Goal: Task Accomplishment & Management: Use online tool/utility

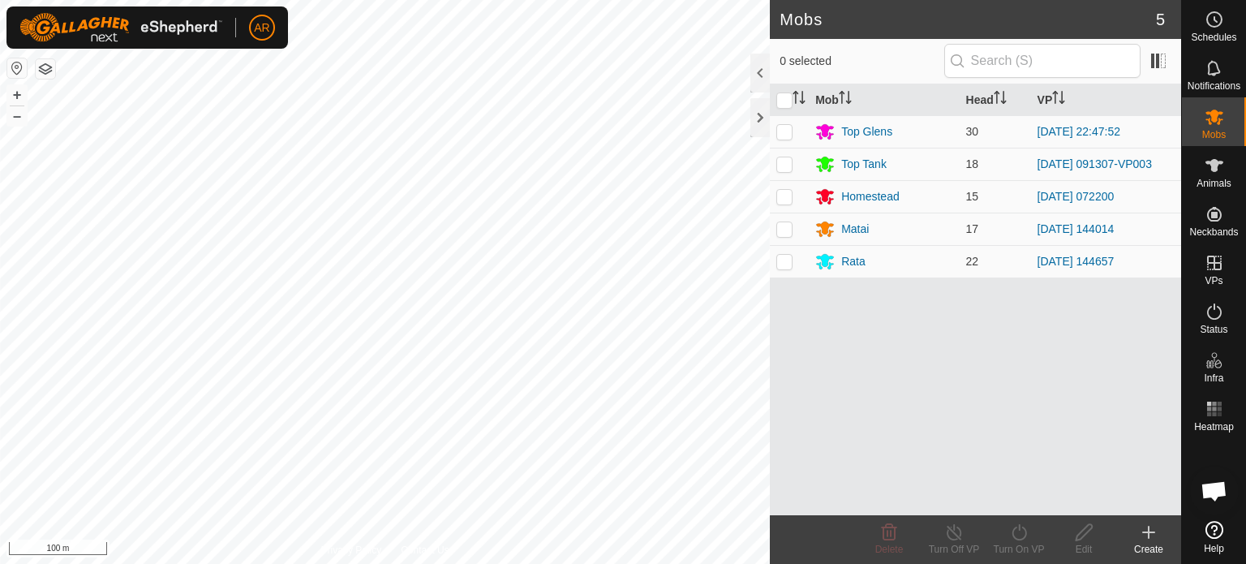
click at [49, 72] on button "button" at bounding box center [45, 68] width 19 height 19
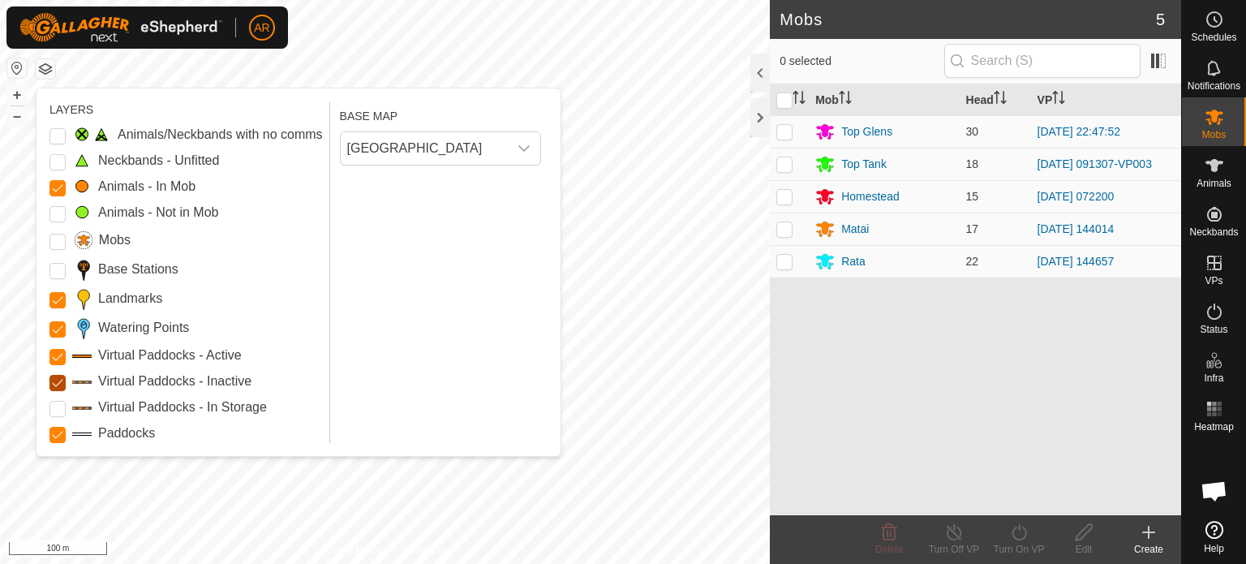
click at [60, 377] on Inactive "Virtual Paddocks - Inactive" at bounding box center [58, 383] width 16 height 16
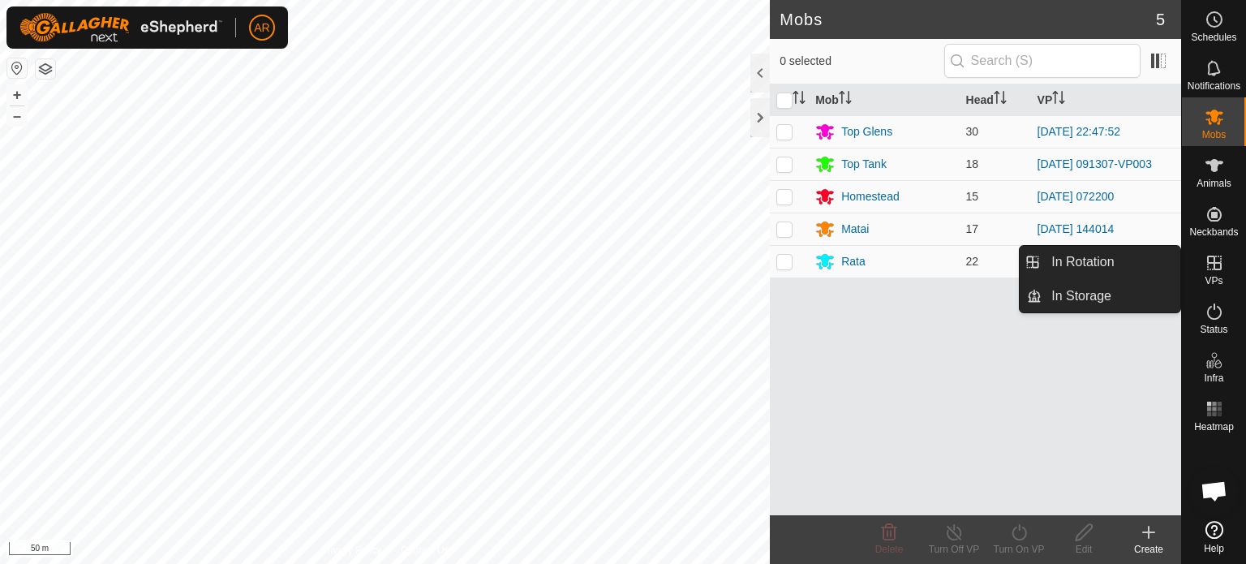
click at [1218, 269] on icon at bounding box center [1215, 263] width 15 height 15
click at [1130, 264] on link "In Rotation" at bounding box center [1111, 262] width 139 height 32
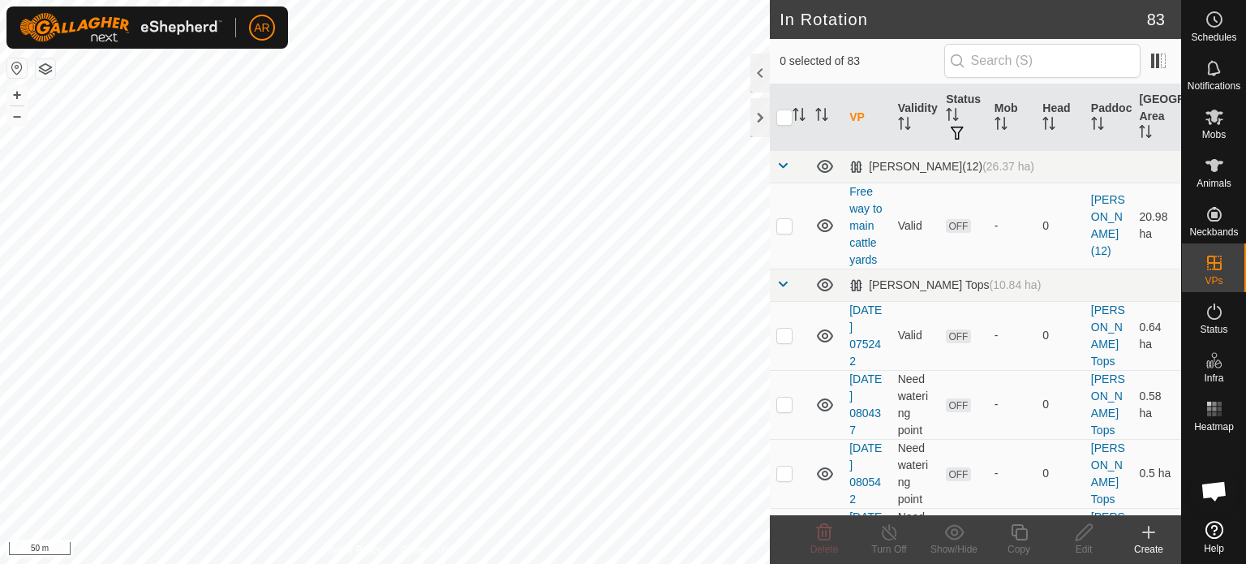
click at [1149, 537] on icon at bounding box center [1149, 532] width 0 height 11
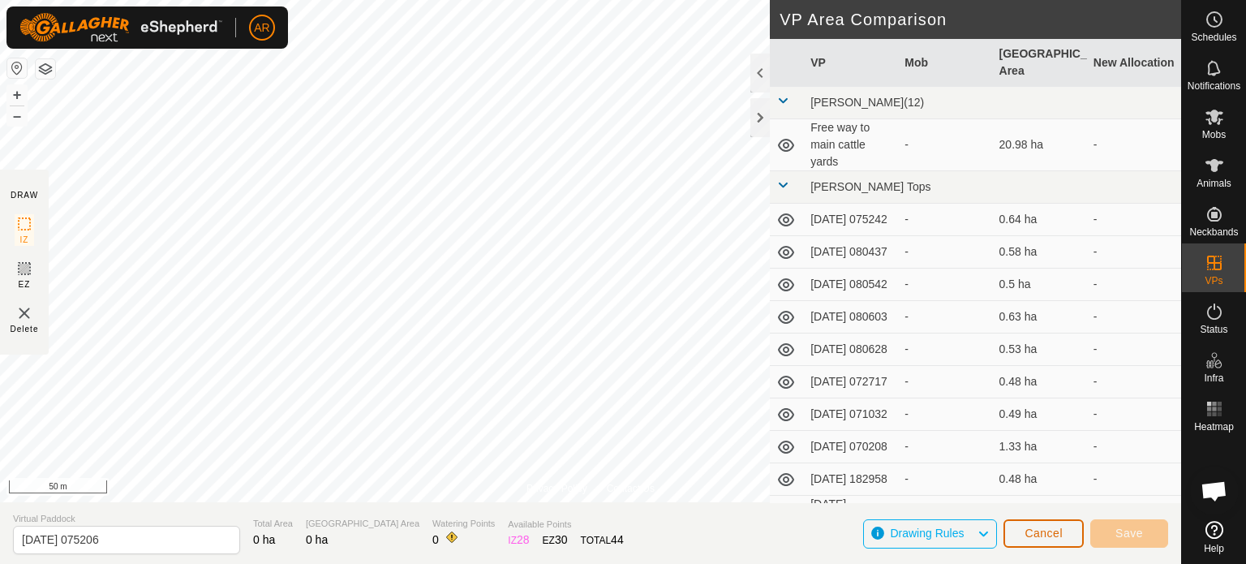
click at [1053, 536] on span "Cancel" at bounding box center [1044, 533] width 38 height 13
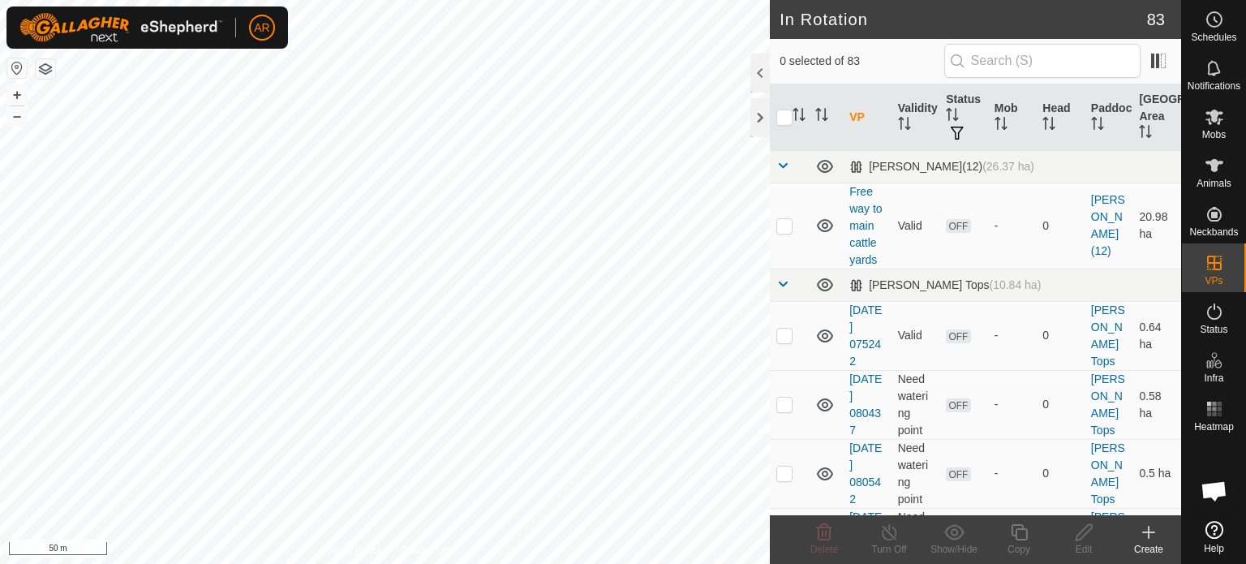
click at [1147, 532] on icon at bounding box center [1148, 532] width 11 height 0
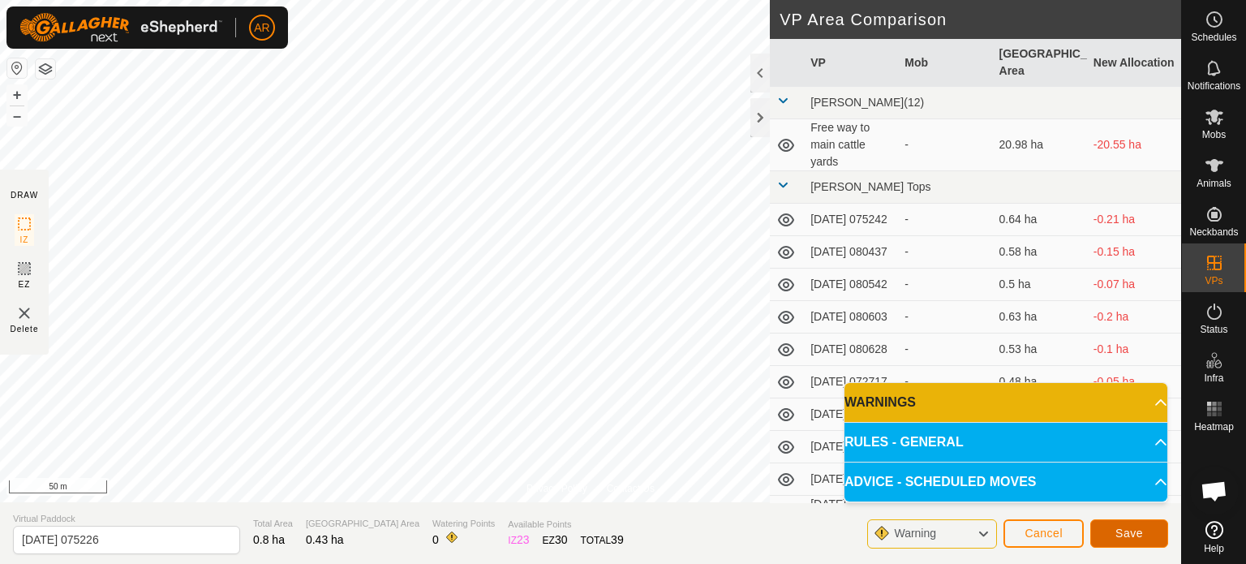
click at [1135, 529] on span "Save" at bounding box center [1130, 533] width 28 height 13
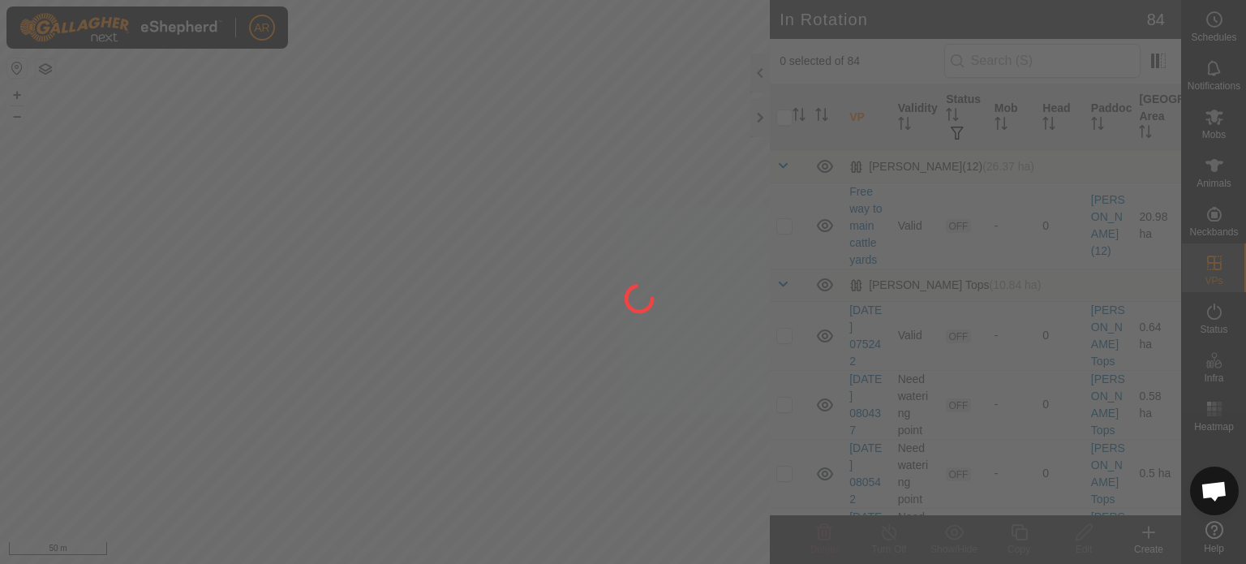
click at [1216, 126] on div at bounding box center [623, 282] width 1246 height 564
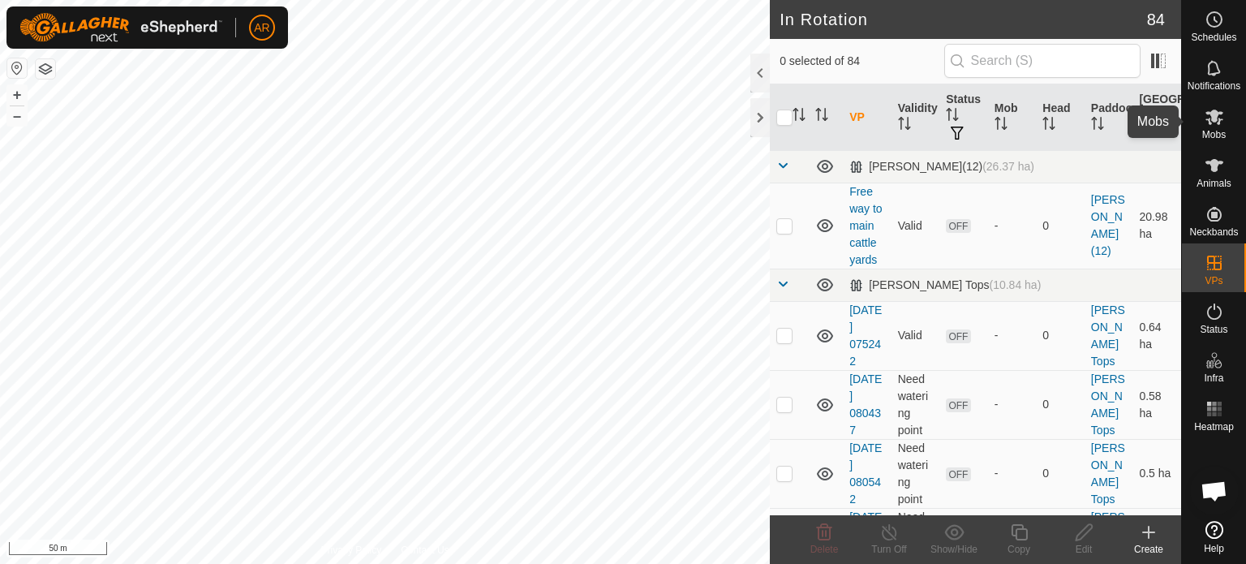
click at [1216, 126] on icon at bounding box center [1214, 116] width 19 height 19
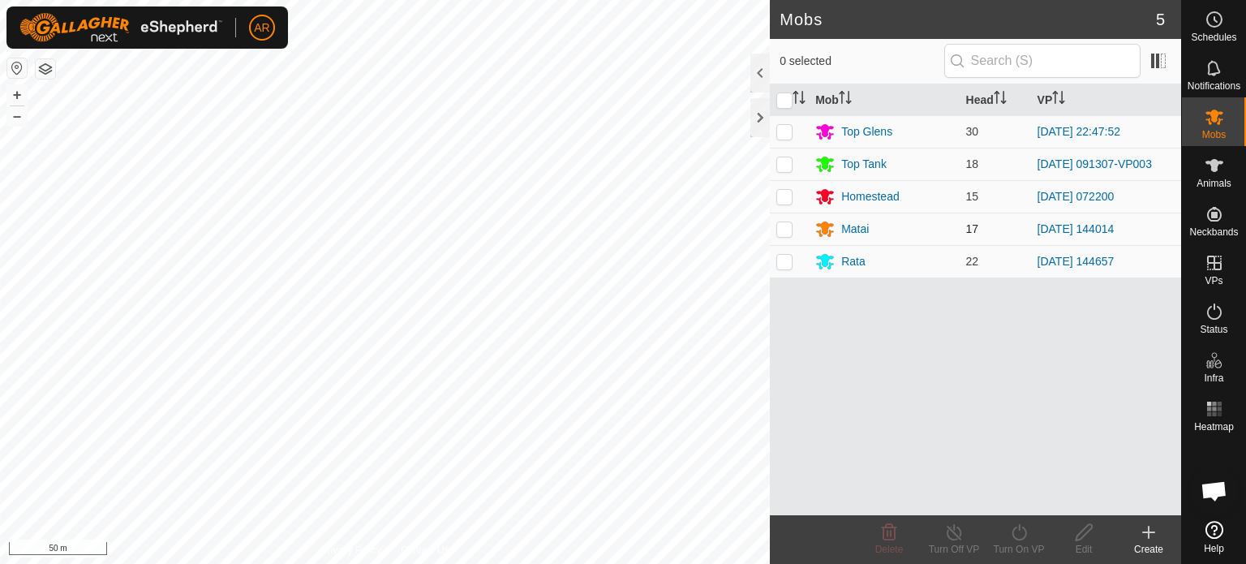
click at [784, 235] on p-checkbox at bounding box center [785, 228] width 16 height 13
checkbox input "true"
click at [1021, 537] on icon at bounding box center [1020, 532] width 20 height 19
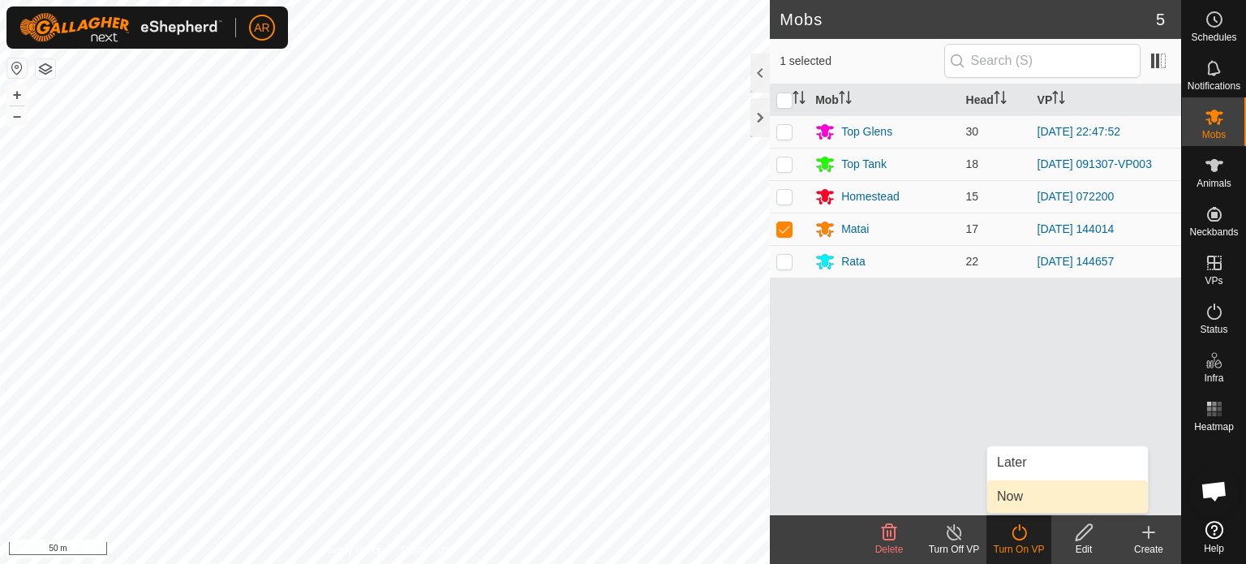
click at [1004, 496] on link "Now" at bounding box center [1068, 496] width 161 height 32
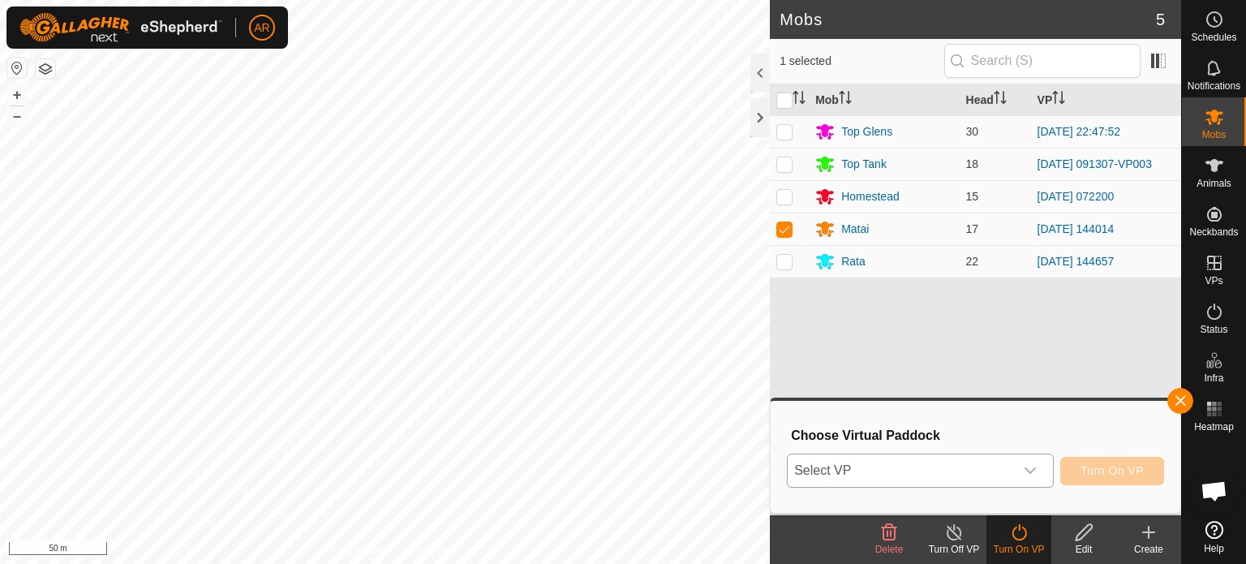
click at [948, 467] on span "Select VP" at bounding box center [901, 470] width 226 height 32
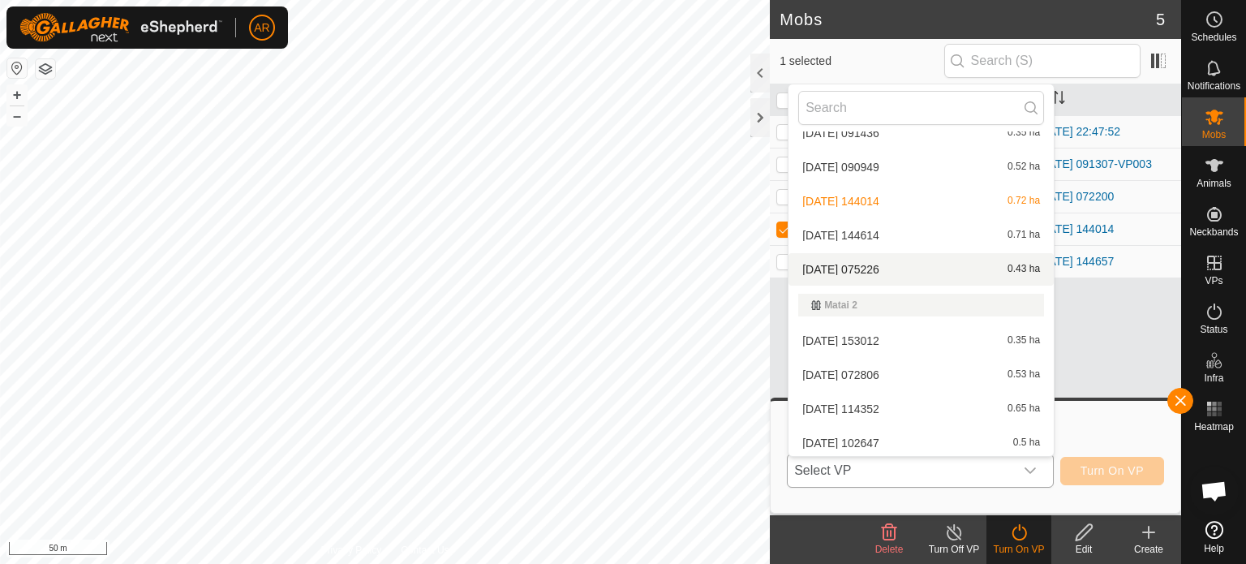
scroll to position [1806, 0]
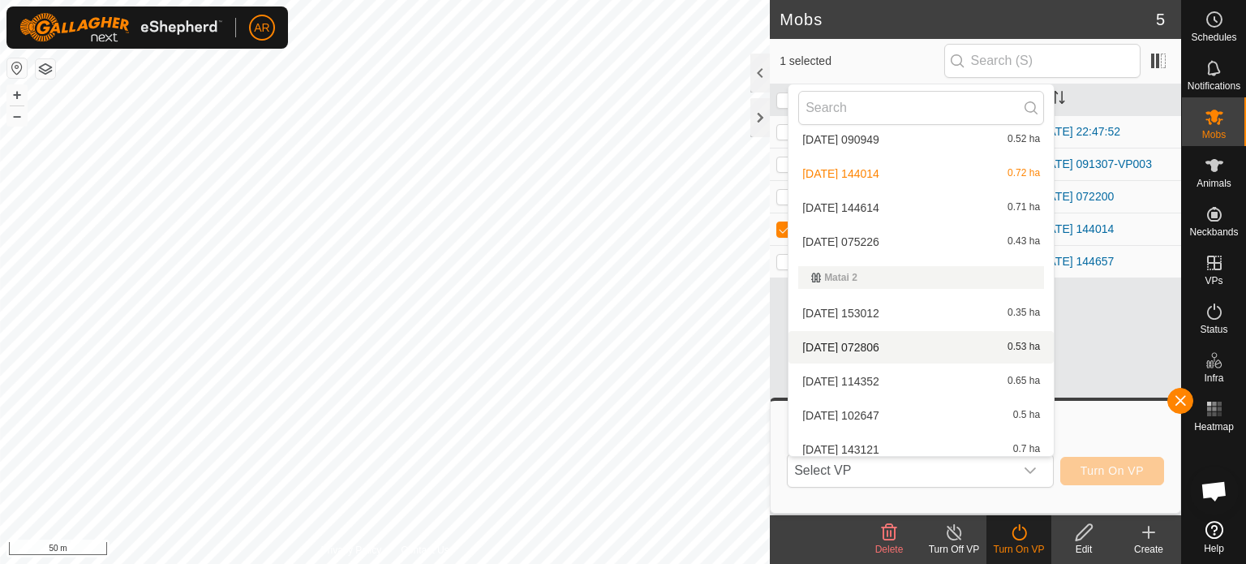
click at [44, 64] on button "button" at bounding box center [45, 68] width 19 height 19
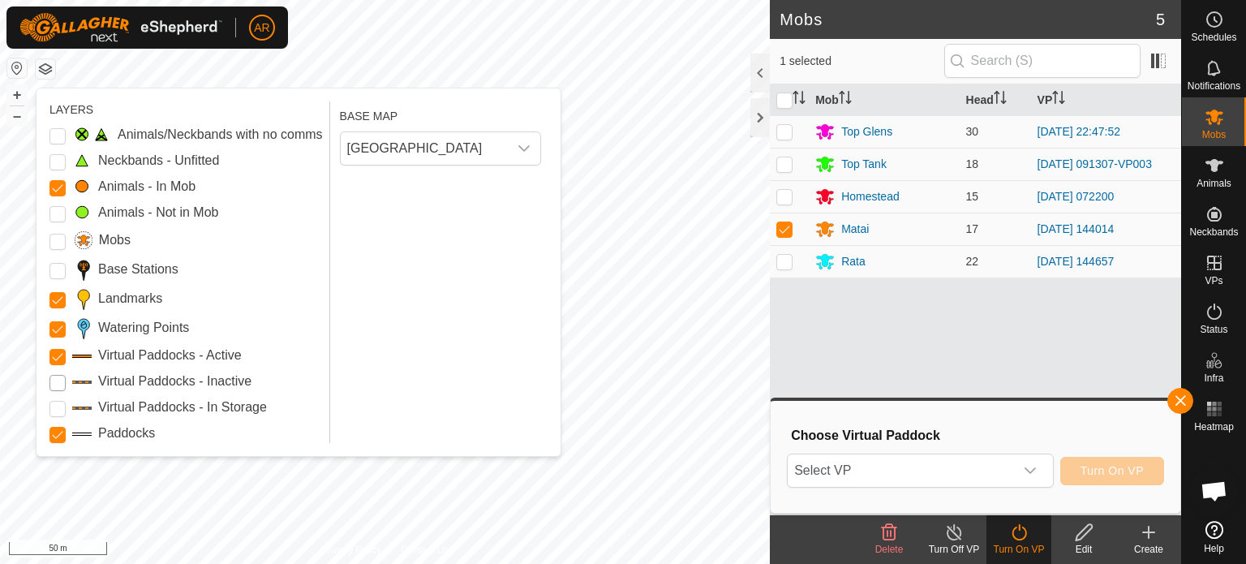
click at [56, 385] on Inactive "Virtual Paddocks - Inactive" at bounding box center [58, 383] width 16 height 16
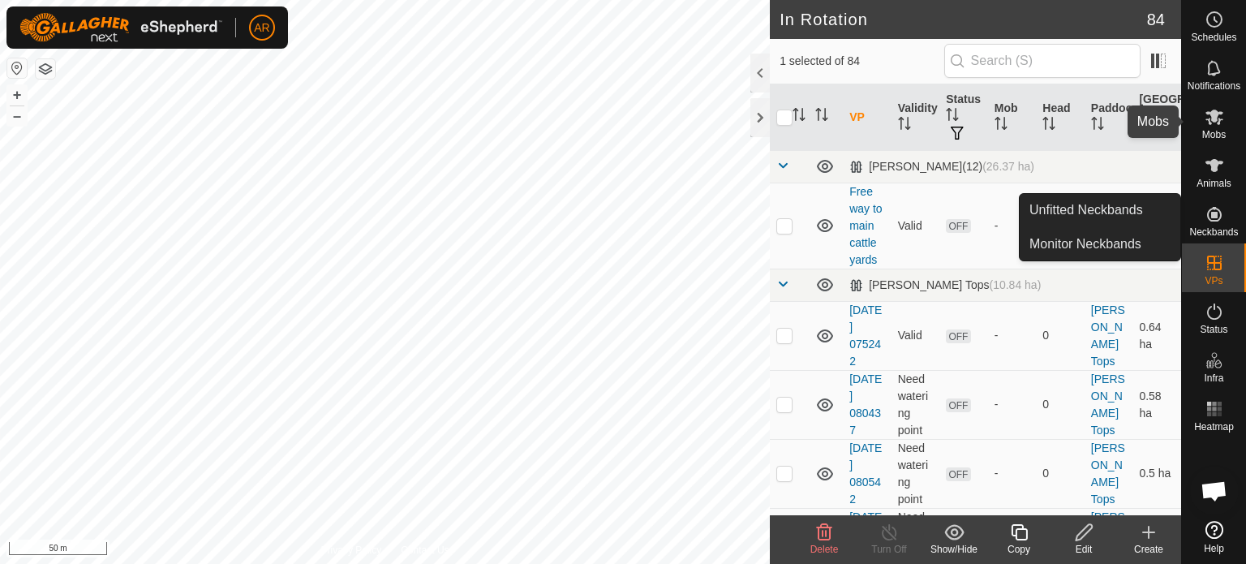
click at [1209, 123] on icon at bounding box center [1215, 117] width 18 height 15
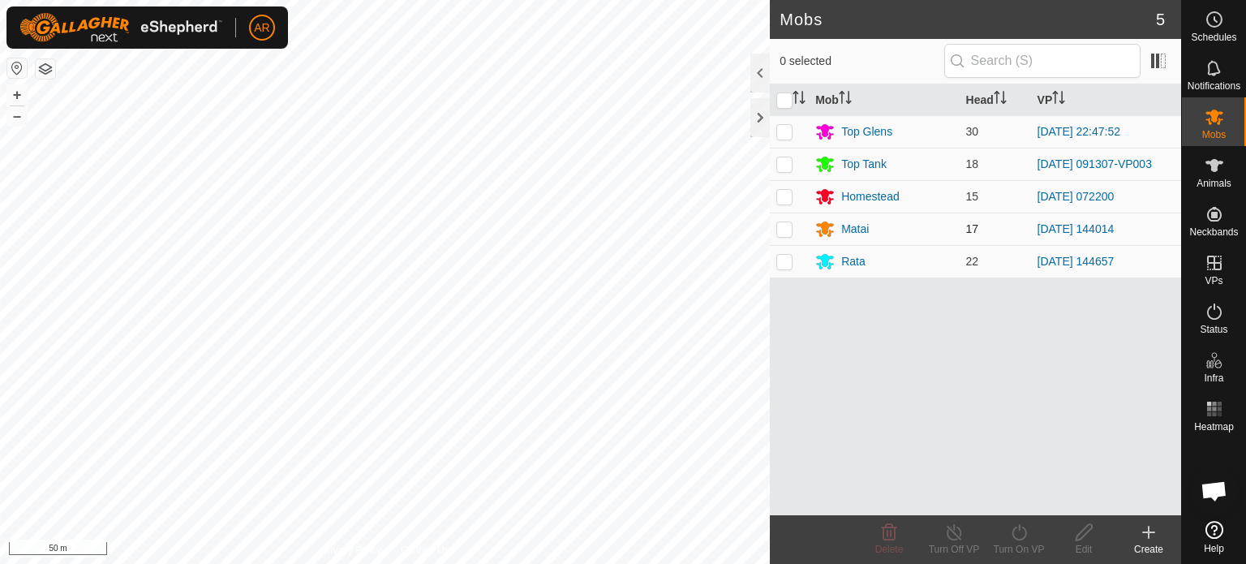
click at [781, 226] on p-checkbox at bounding box center [785, 228] width 16 height 13
checkbox input "true"
click at [1022, 535] on icon at bounding box center [1020, 532] width 20 height 19
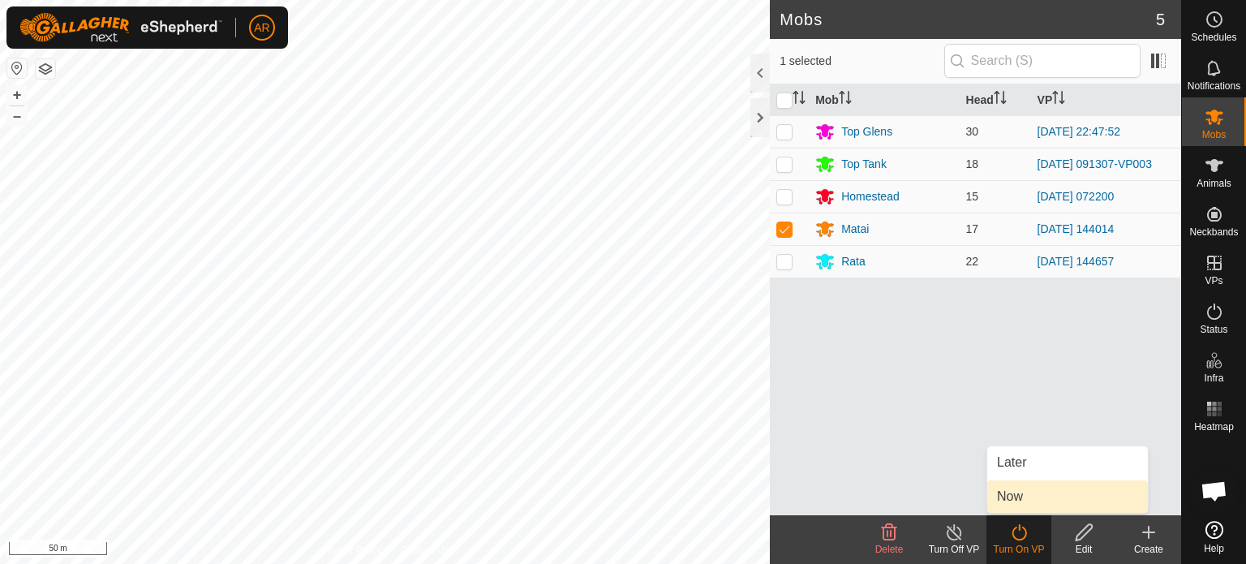
click at [1024, 502] on link "Now" at bounding box center [1068, 496] width 161 height 32
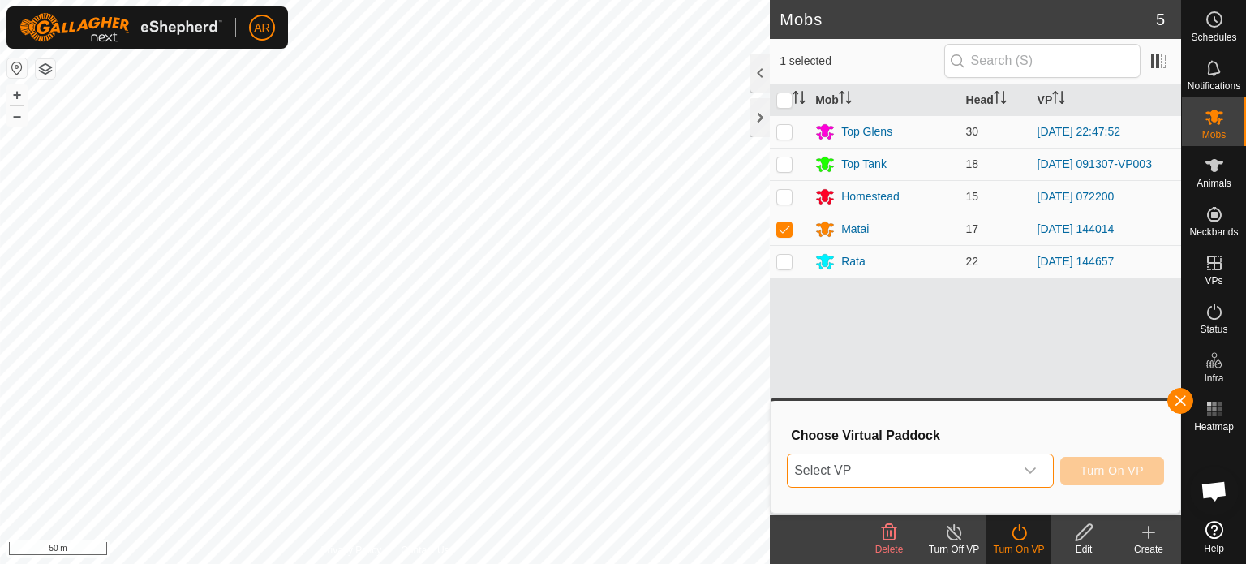
click at [876, 467] on span "Select VP" at bounding box center [901, 470] width 226 height 32
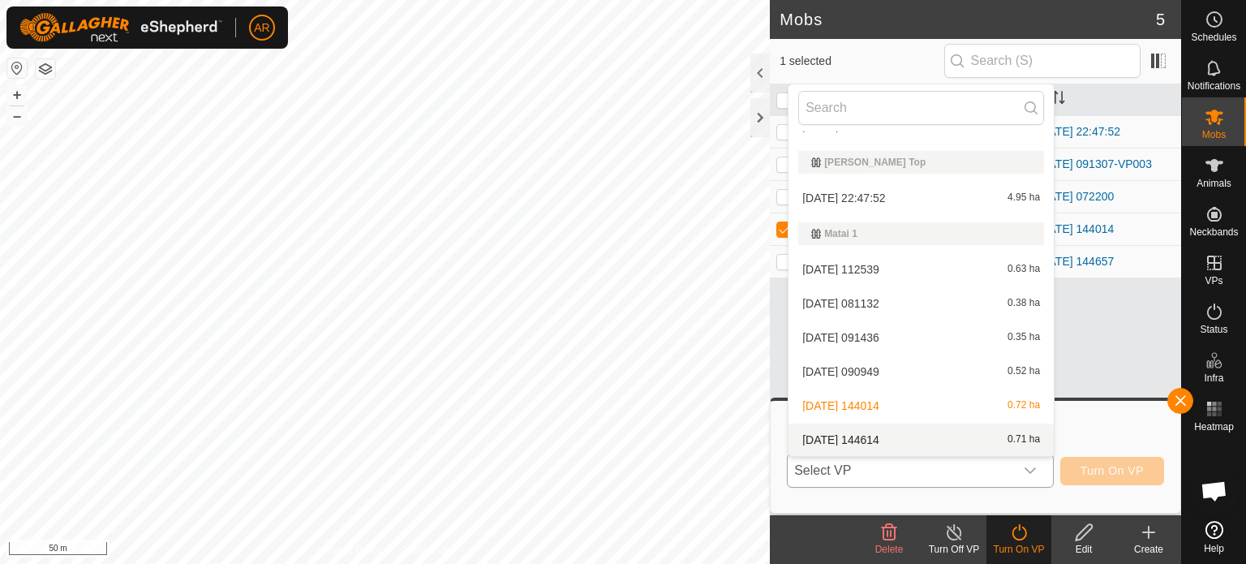
scroll to position [1655, 0]
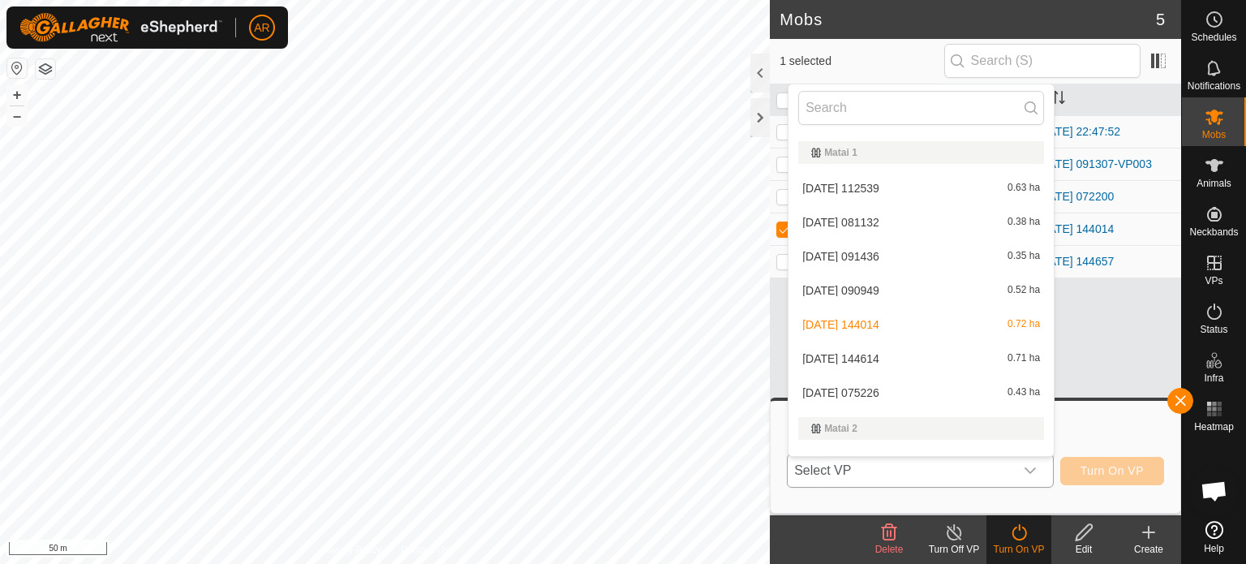
click at [880, 399] on li "[DATE] 075226 0.43 ha" at bounding box center [921, 393] width 265 height 32
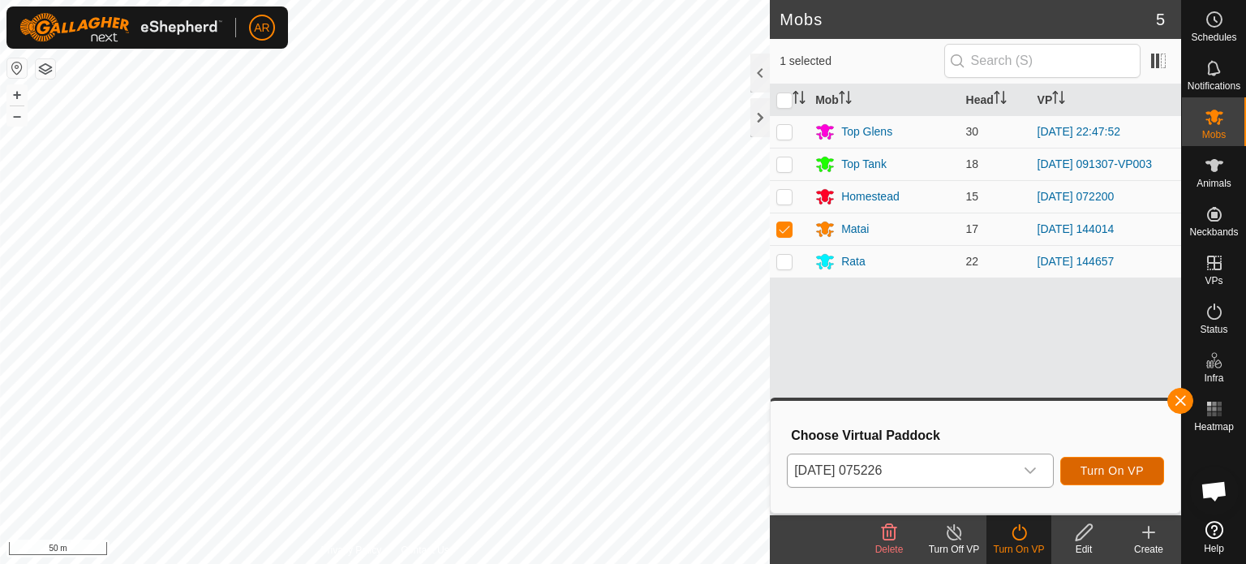
click at [1120, 471] on span "Turn On VP" at bounding box center [1112, 470] width 63 height 13
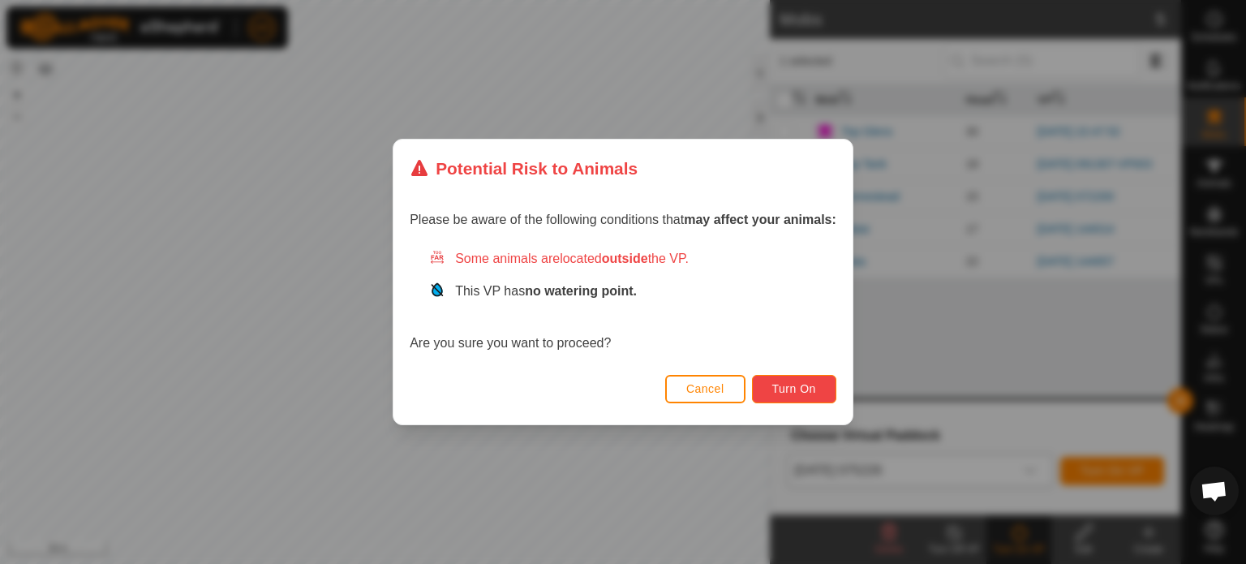
click at [778, 385] on span "Turn On" at bounding box center [795, 388] width 44 height 13
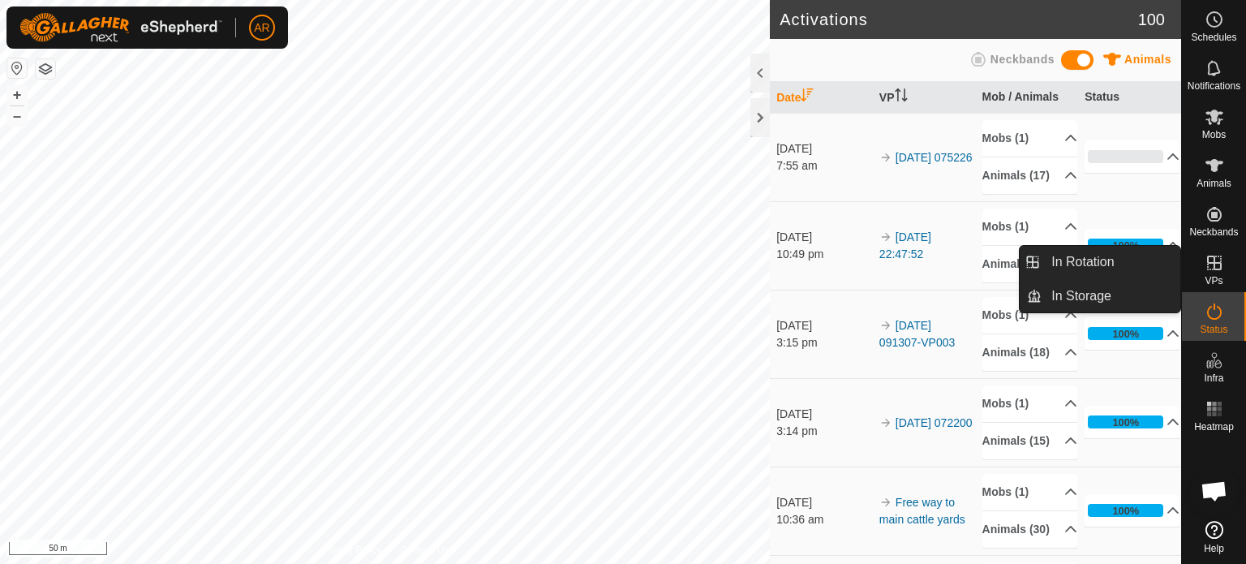
click at [1216, 267] on icon at bounding box center [1214, 262] width 19 height 19
click at [1132, 264] on link "In Rotation" at bounding box center [1111, 262] width 139 height 32
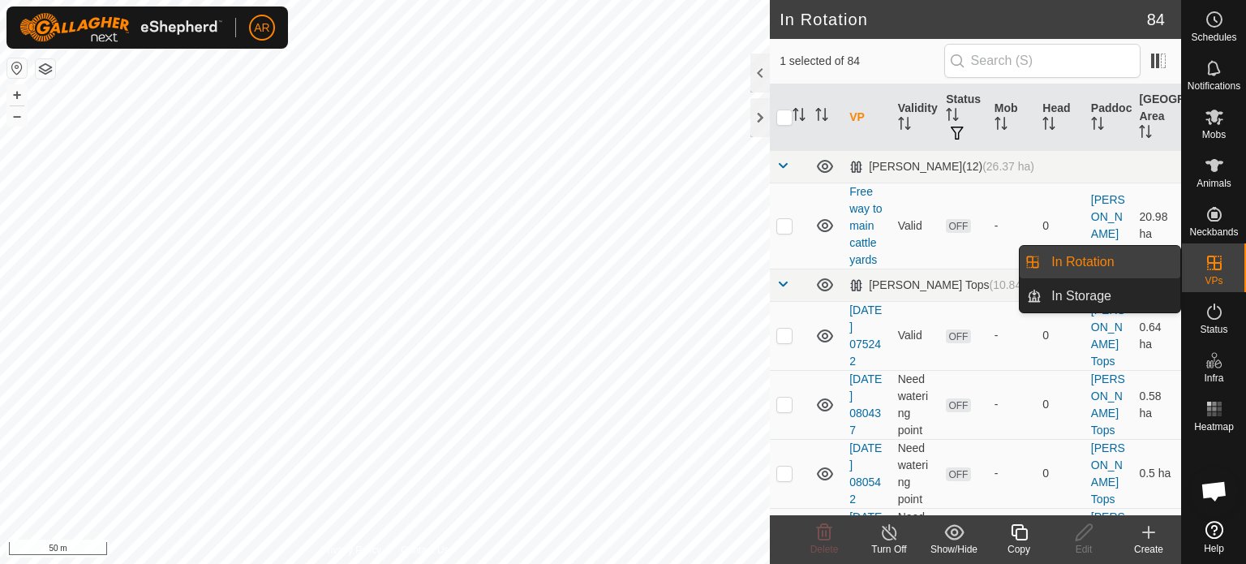
click at [1125, 256] on link "In Rotation" at bounding box center [1111, 262] width 139 height 32
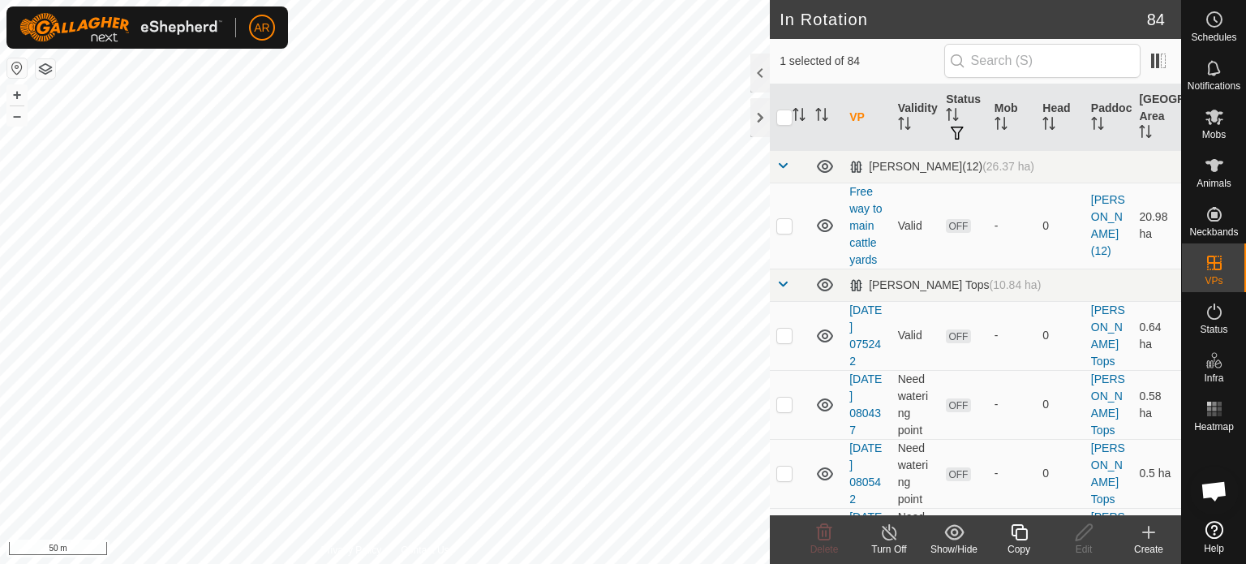
click at [1148, 539] on icon at bounding box center [1148, 532] width 19 height 19
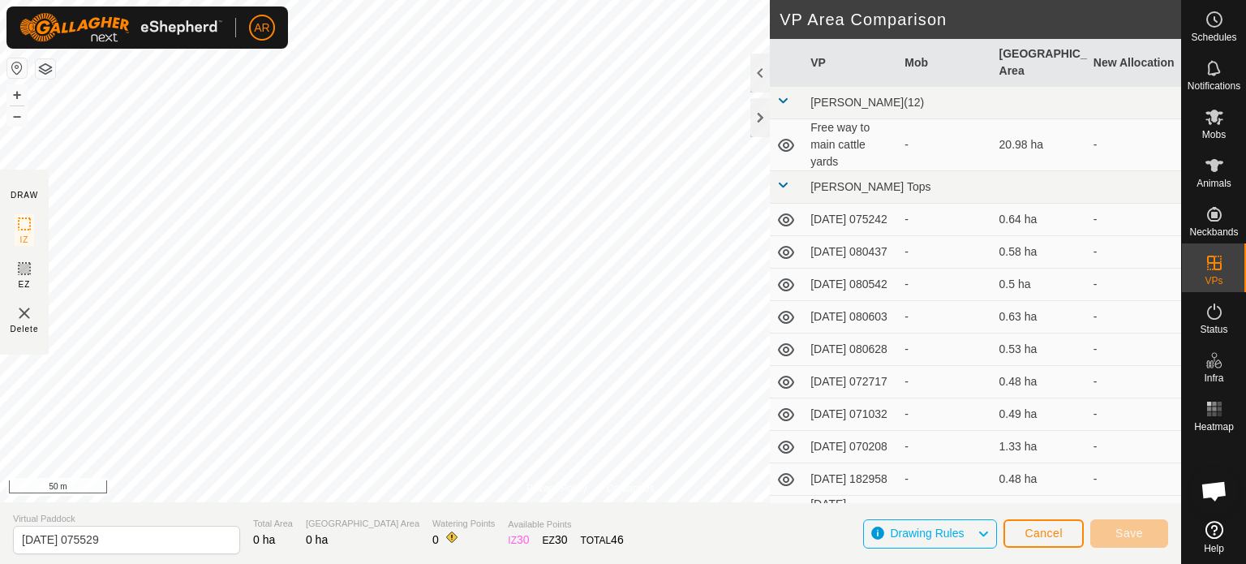
click at [353, 563] on html "AR Schedules Notifications Mobs Animals Neckbands VPs Status Infra Heatmap Help…" at bounding box center [623, 282] width 1246 height 564
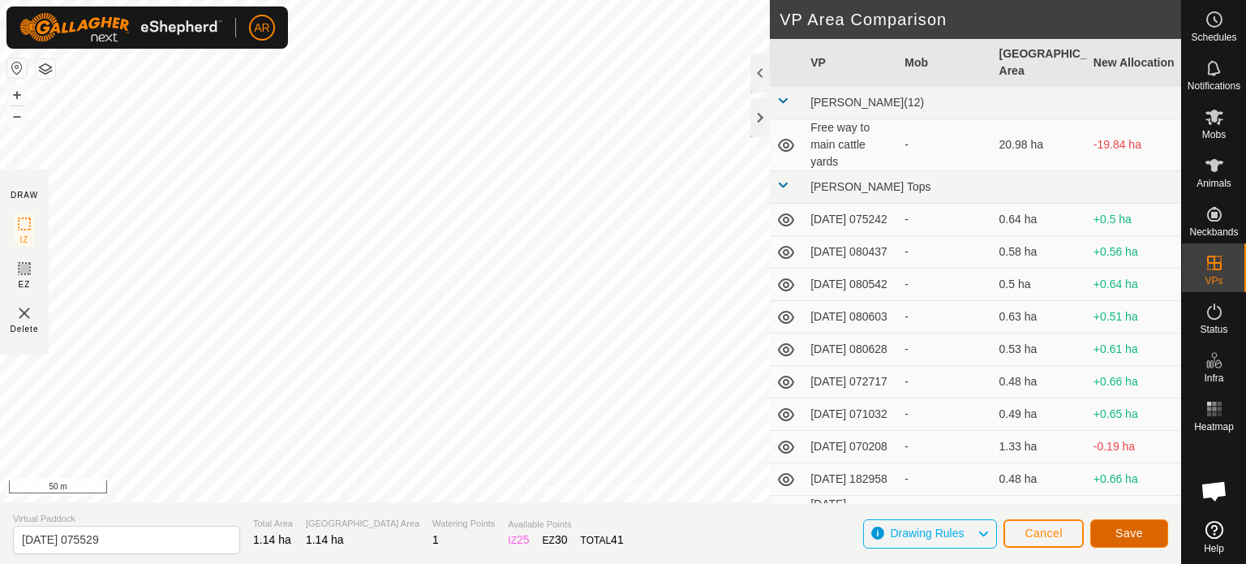
click at [1144, 532] on button "Save" at bounding box center [1130, 533] width 78 height 28
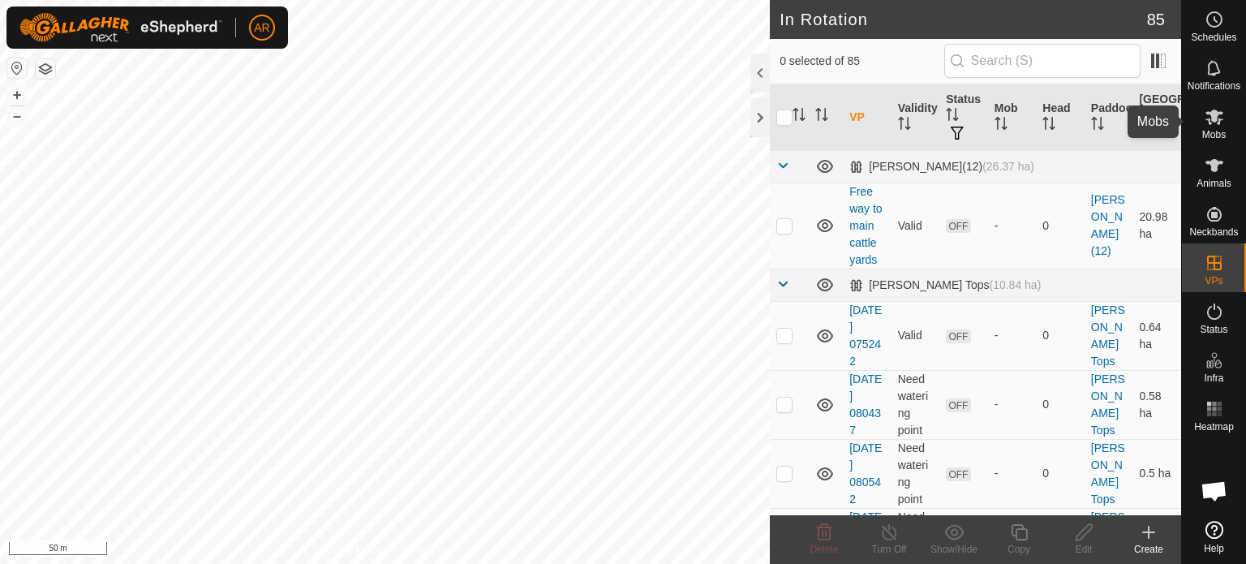
click at [1212, 121] on icon at bounding box center [1215, 117] width 18 height 15
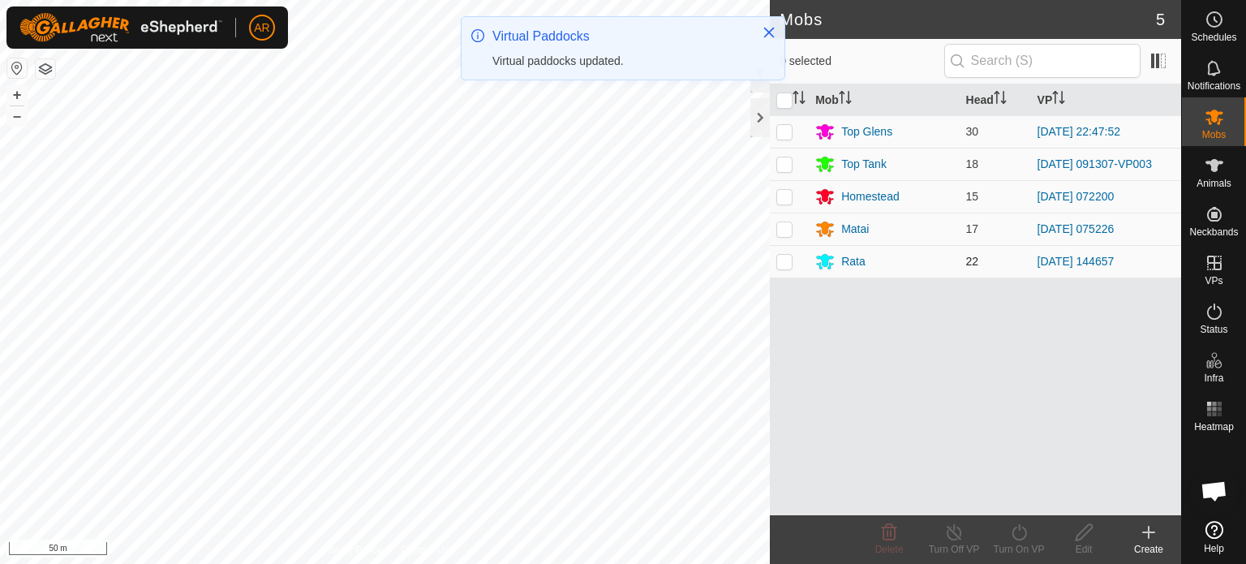
click at [787, 264] on p-checkbox at bounding box center [785, 261] width 16 height 13
checkbox input "true"
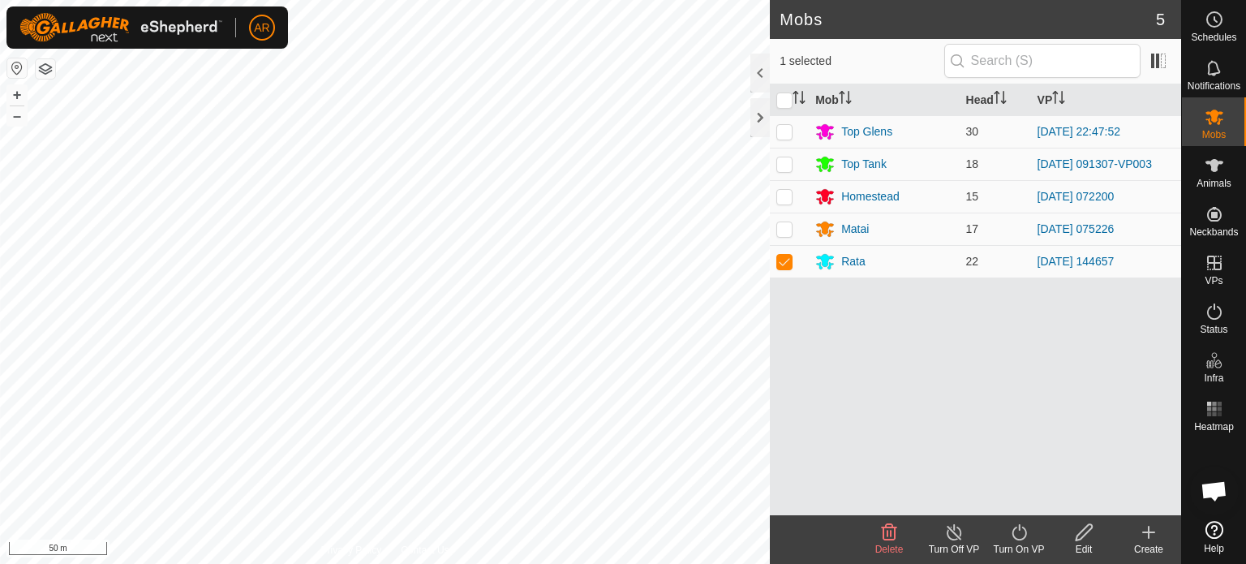
click at [1019, 537] on icon at bounding box center [1020, 532] width 20 height 19
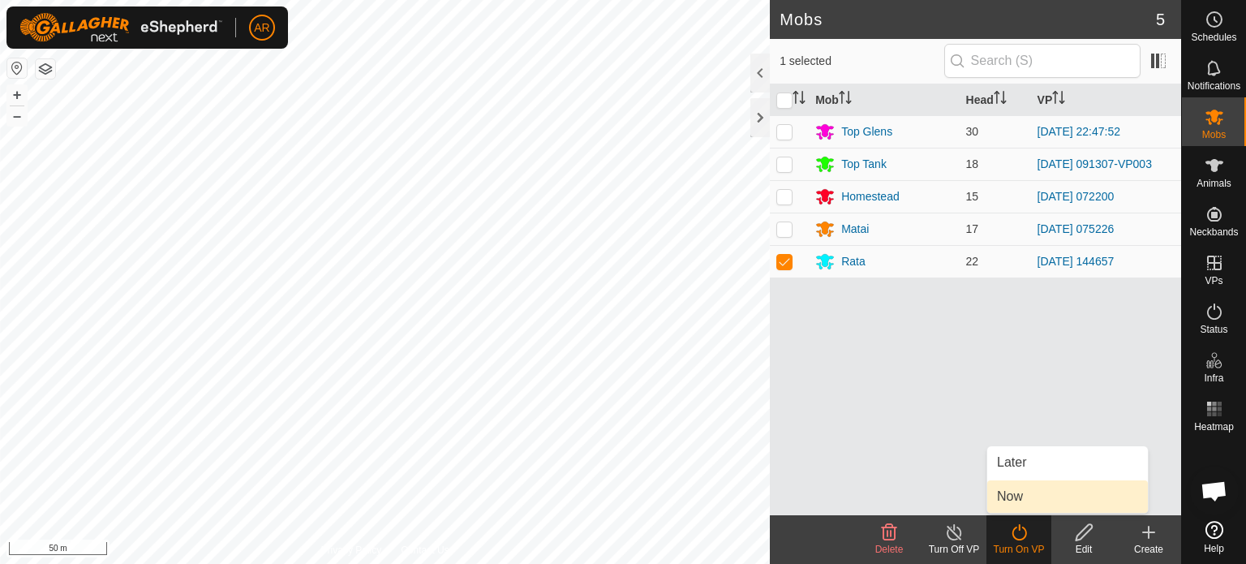
click at [1005, 500] on link "Now" at bounding box center [1068, 496] width 161 height 32
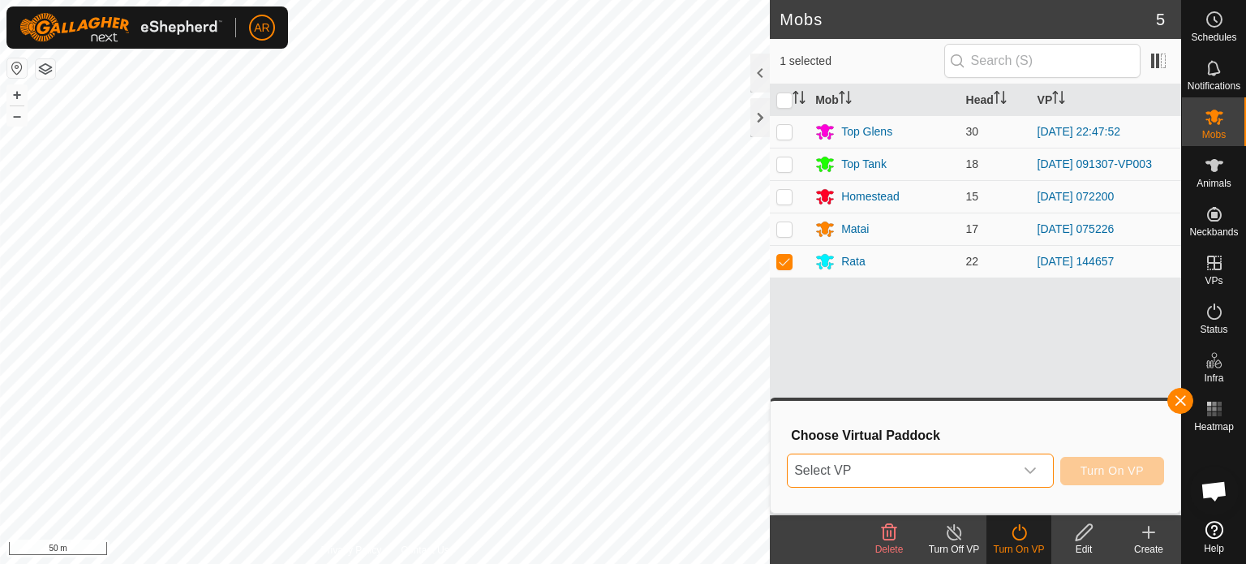
click at [917, 473] on span "Select VP" at bounding box center [901, 470] width 226 height 32
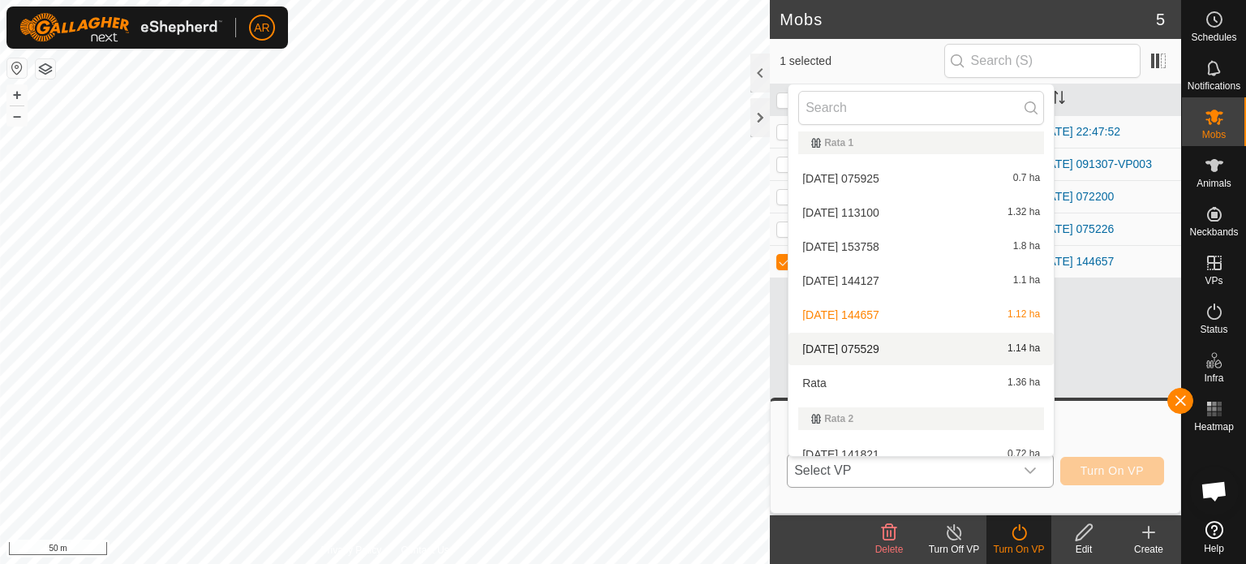
scroll to position [2861, 0]
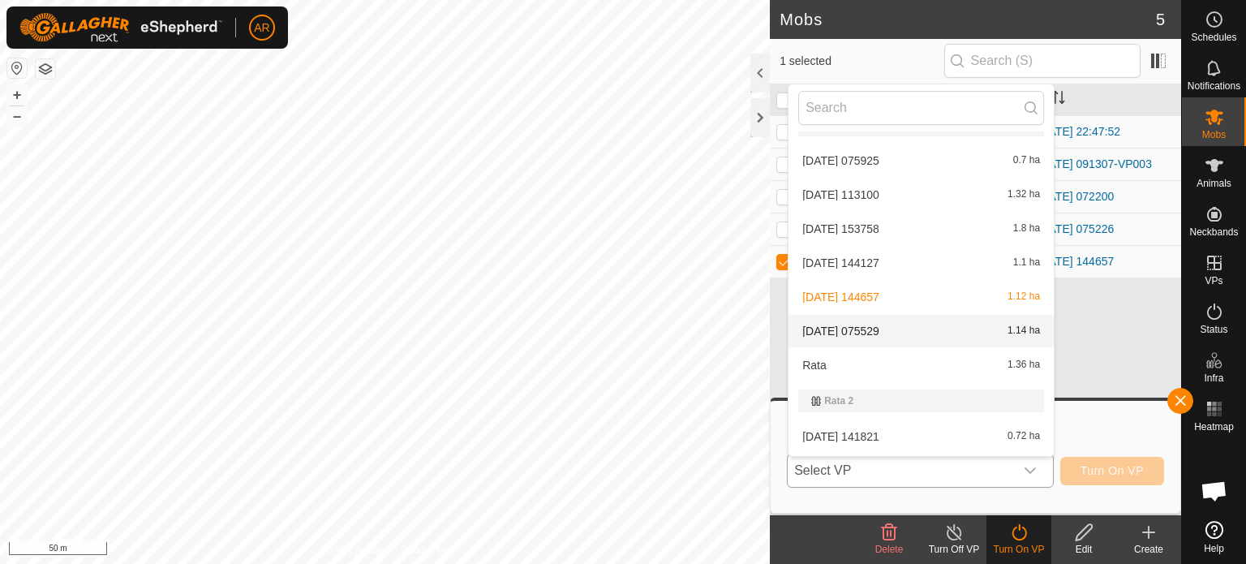
click at [838, 335] on li "[DATE] 075529 1.14 ha" at bounding box center [921, 331] width 265 height 32
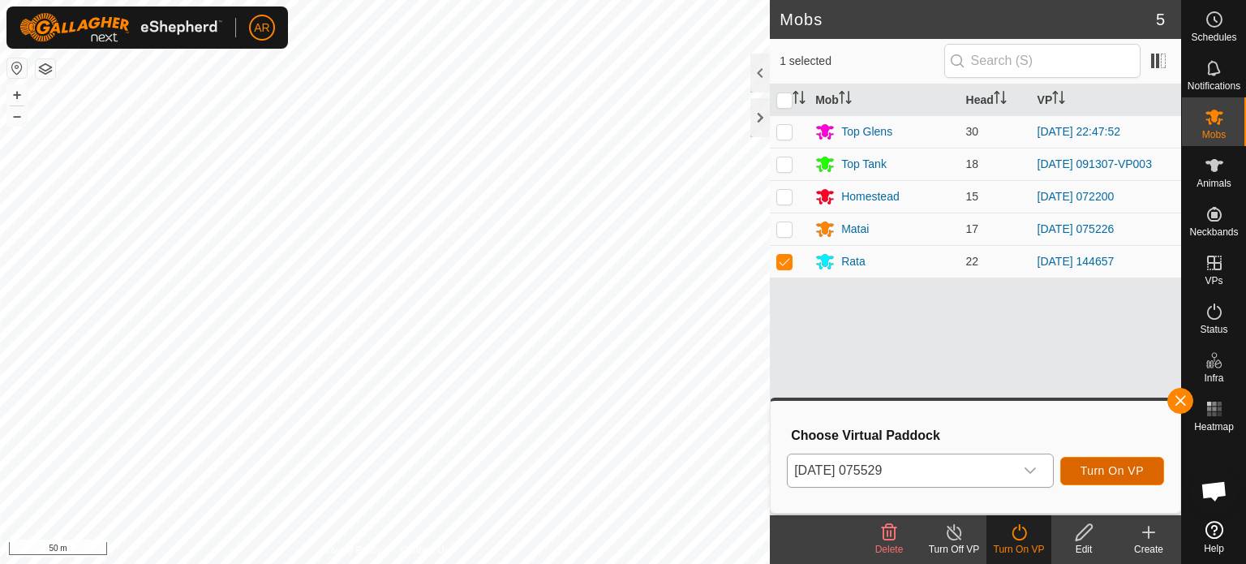
click at [1107, 466] on span "Turn On VP" at bounding box center [1112, 470] width 63 height 13
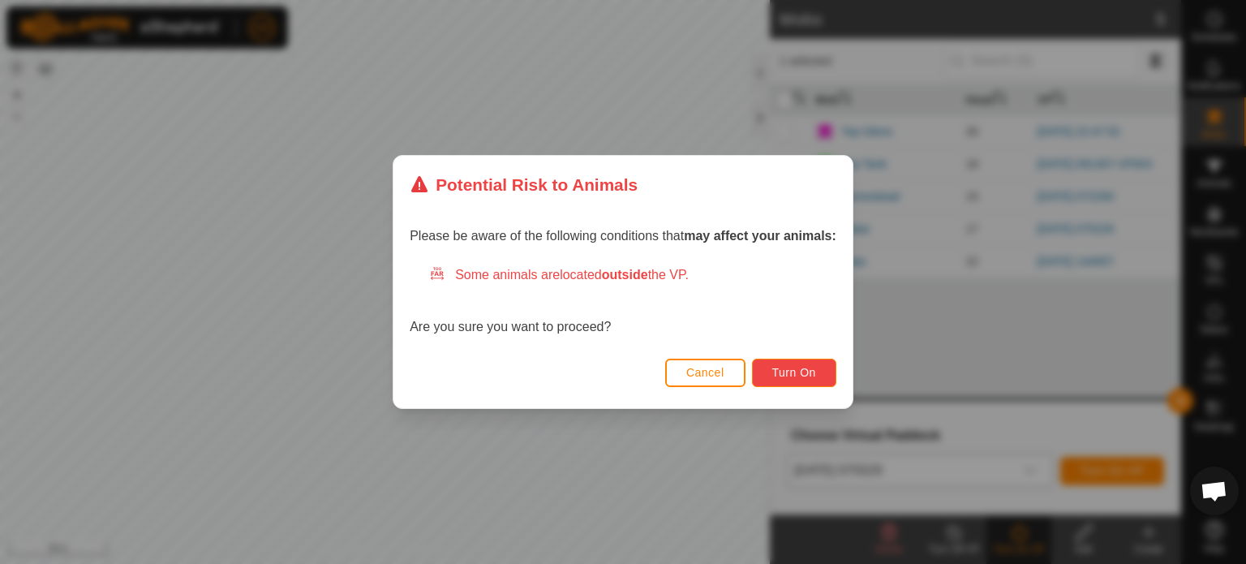
click at [781, 370] on span "Turn On" at bounding box center [795, 372] width 44 height 13
